Goal: Check status: Check status

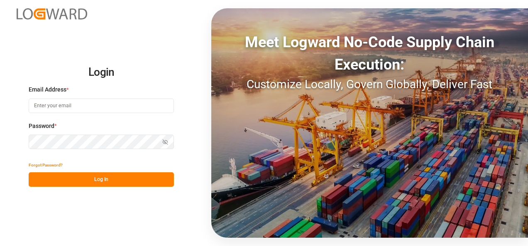
click at [69, 105] on input at bounding box center [101, 106] width 145 height 15
type input "[EMAIL_ADDRESS][DOMAIN_NAME]"
click at [103, 179] on button "Log In" at bounding box center [101, 180] width 145 height 15
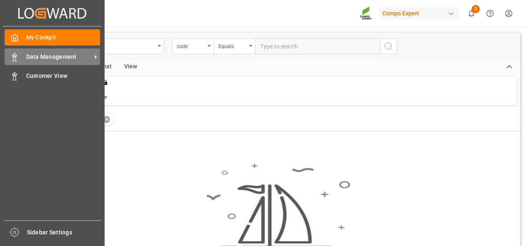
click at [60, 60] on span "Data Management" at bounding box center [59, 57] width 66 height 9
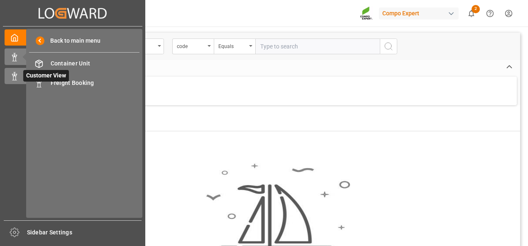
click at [13, 78] on rect at bounding box center [14, 78] width 2 height 4
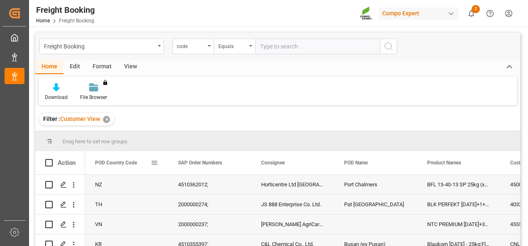
click at [155, 163] on span at bounding box center [154, 162] width 7 height 7
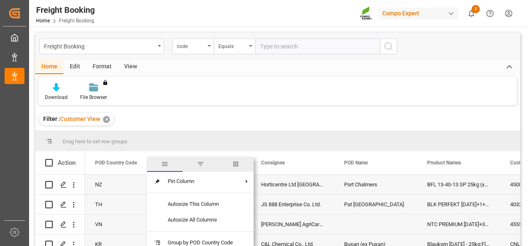
click at [200, 163] on span "filter" at bounding box center [200, 164] width 7 height 7
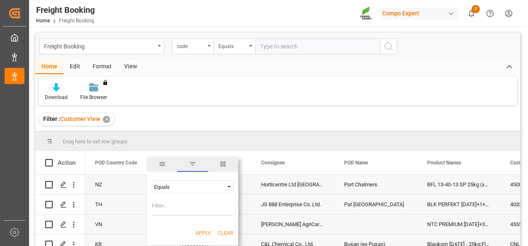
click at [217, 185] on div "Equals" at bounding box center [189, 187] width 70 height 6
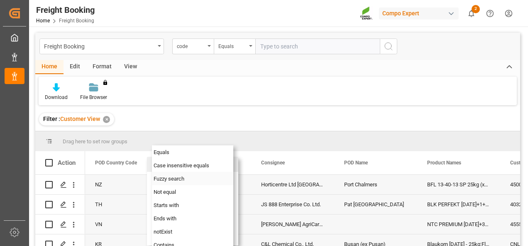
click at [187, 179] on div "Fuzzy search" at bounding box center [192, 178] width 81 height 13
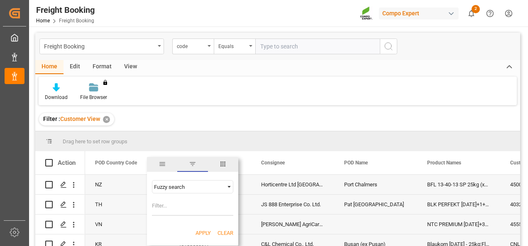
click at [166, 206] on input "Filter Value" at bounding box center [192, 208] width 81 height 17
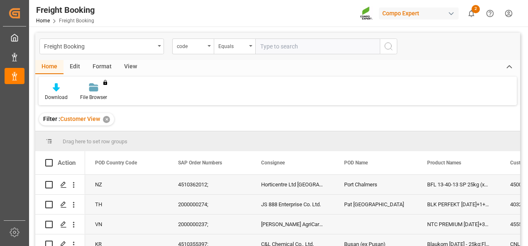
click at [243, 137] on div "Drag here to set row groups" at bounding box center [277, 142] width 485 height 20
click at [322, 163] on span at bounding box center [320, 162] width 7 height 7
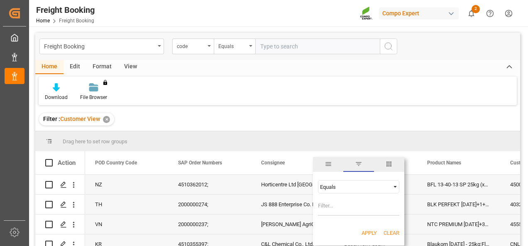
click at [363, 190] on div "Equals" at bounding box center [358, 186] width 81 height 13
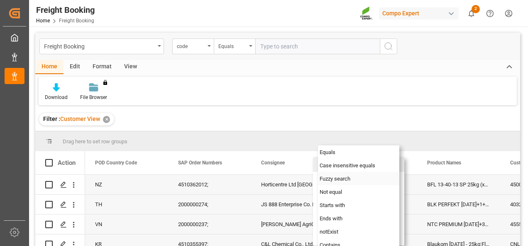
click at [339, 176] on span "Fuzzy search" at bounding box center [334, 179] width 31 height 6
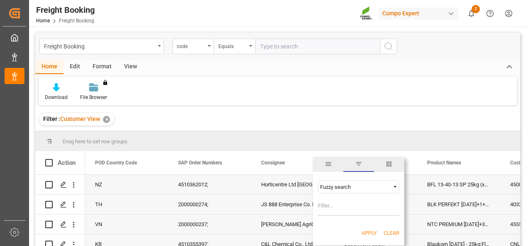
click at [327, 205] on input "Filter Value" at bounding box center [358, 208] width 81 height 17
type input "azelis"
click at [369, 231] on button "Apply" at bounding box center [368, 233] width 15 height 8
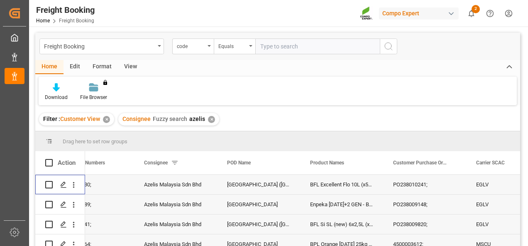
click at [49, 185] on input "Press Space to toggle row selection (unchecked)" at bounding box center [48, 184] width 7 height 7
checkbox input "true"
click at [90, 185] on div "2000000030;" at bounding box center [92, 185] width 83 height 20
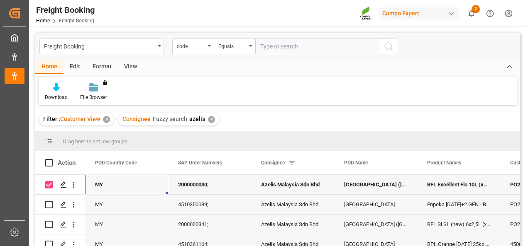
click at [103, 186] on div "MY" at bounding box center [126, 185] width 83 height 20
click at [73, 186] on icon "open menu" at bounding box center [74, 186] width 2 height 6
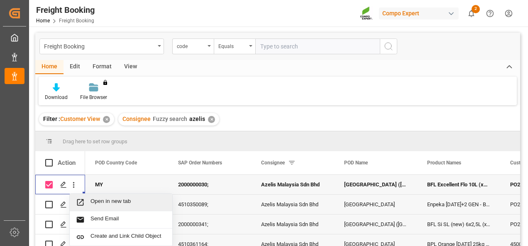
click at [108, 202] on span "Open in new tab" at bounding box center [128, 202] width 76 height 9
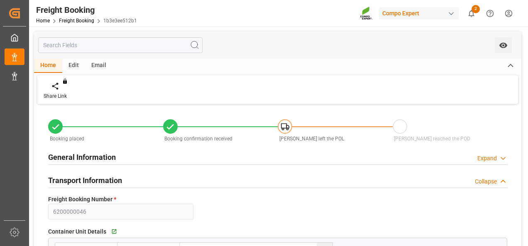
type input "Evergreen"
type input "Evergreen Marine Corp."
type input "9893890"
type input "NLRTM"
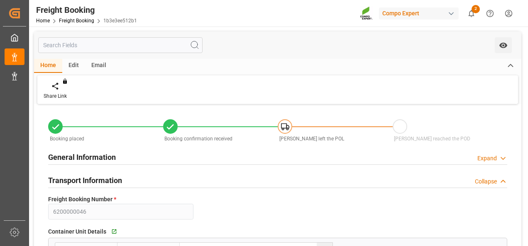
type input "MYPKG"
type input "0"
type input "04.08.2025 01:00"
type input "11.08.2025 01:00"
type input "14.09.2025 01:00"
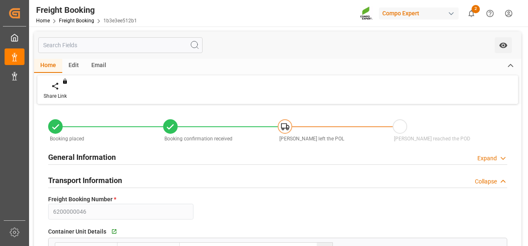
type input "14.08.2025 00:01"
type input "14.09.2025 12:00"
type input "22.07.2025 17:43"
type input "08.07.2025 12:13"
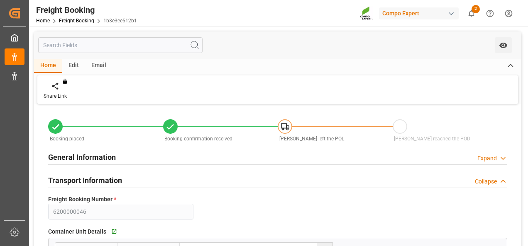
type input "16.07.2025 09:41"
type input "22.07.2025 17:25"
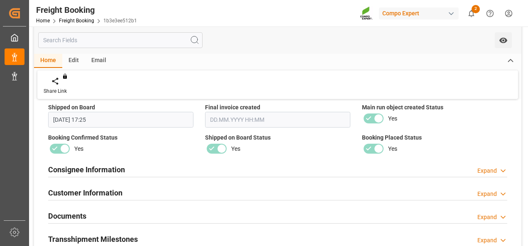
scroll to position [830, 0]
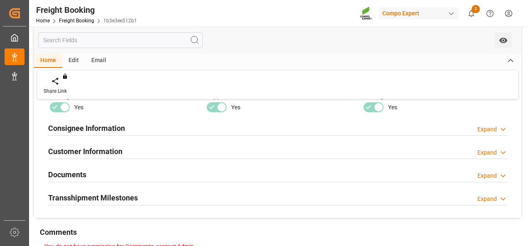
click at [498, 127] on div "Expand" at bounding box center [492, 129] width 30 height 9
